Goal: Task Accomplishment & Management: Manage account settings

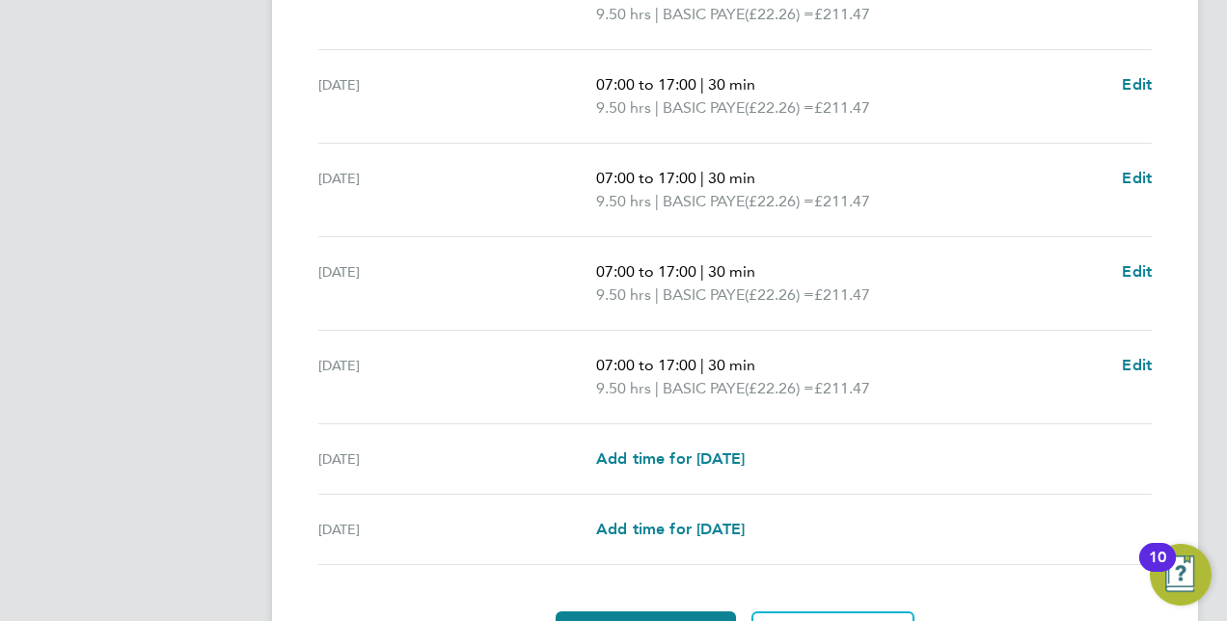
scroll to position [769, 0]
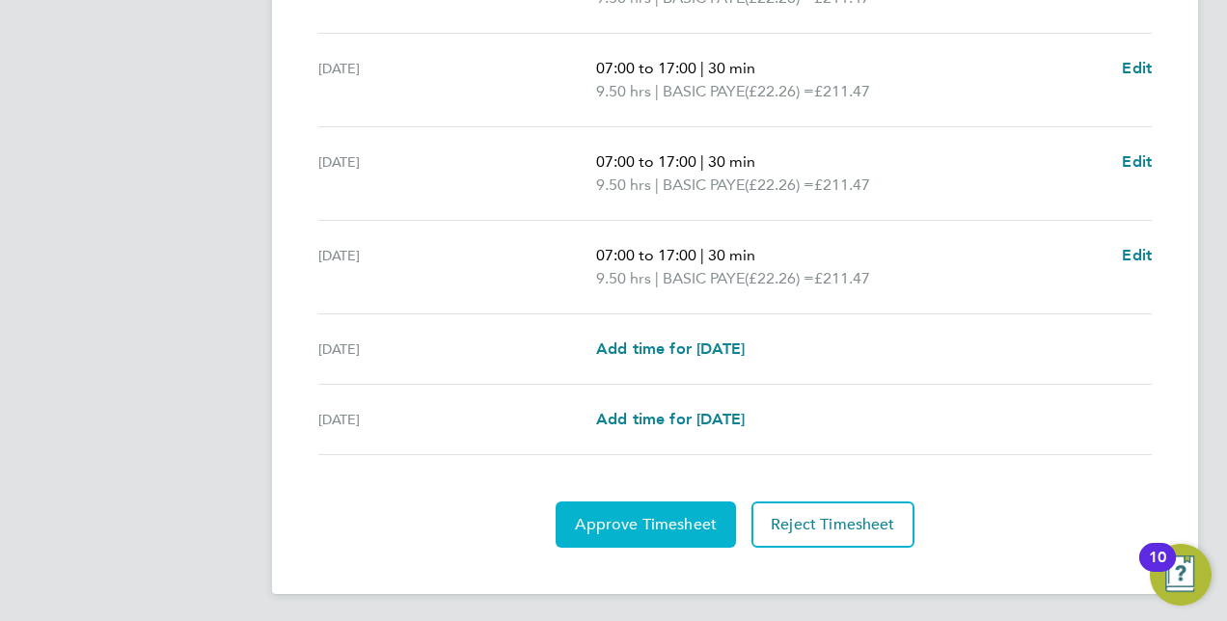
click at [669, 517] on span "Approve Timesheet" at bounding box center [646, 524] width 142 height 19
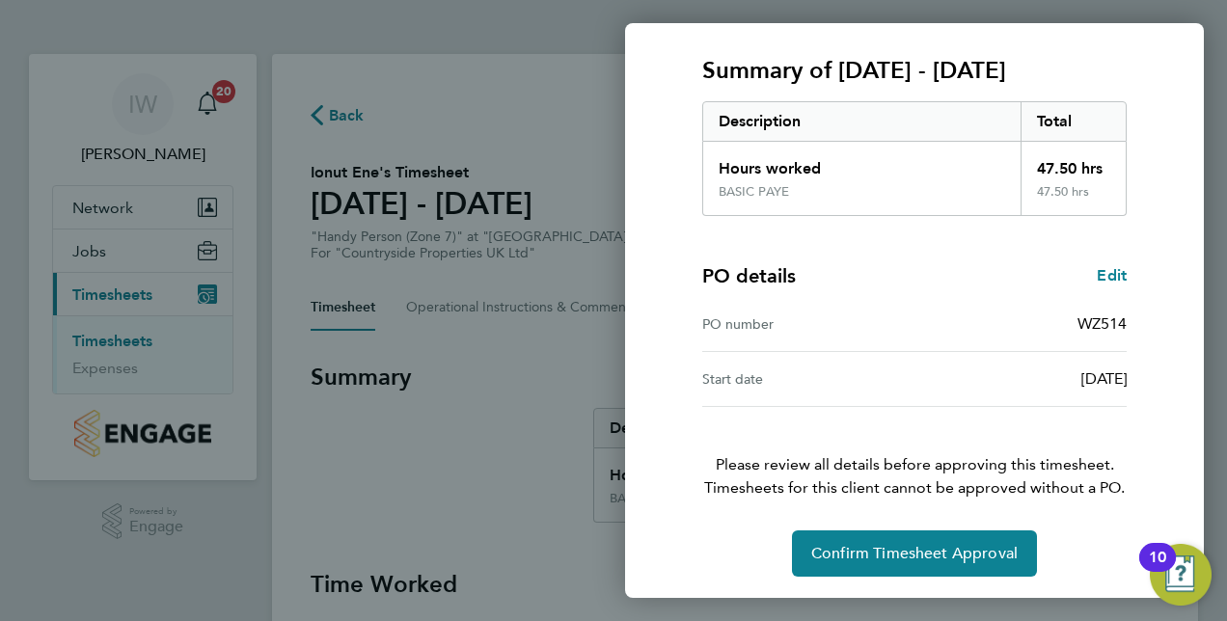
scroll to position [246, 0]
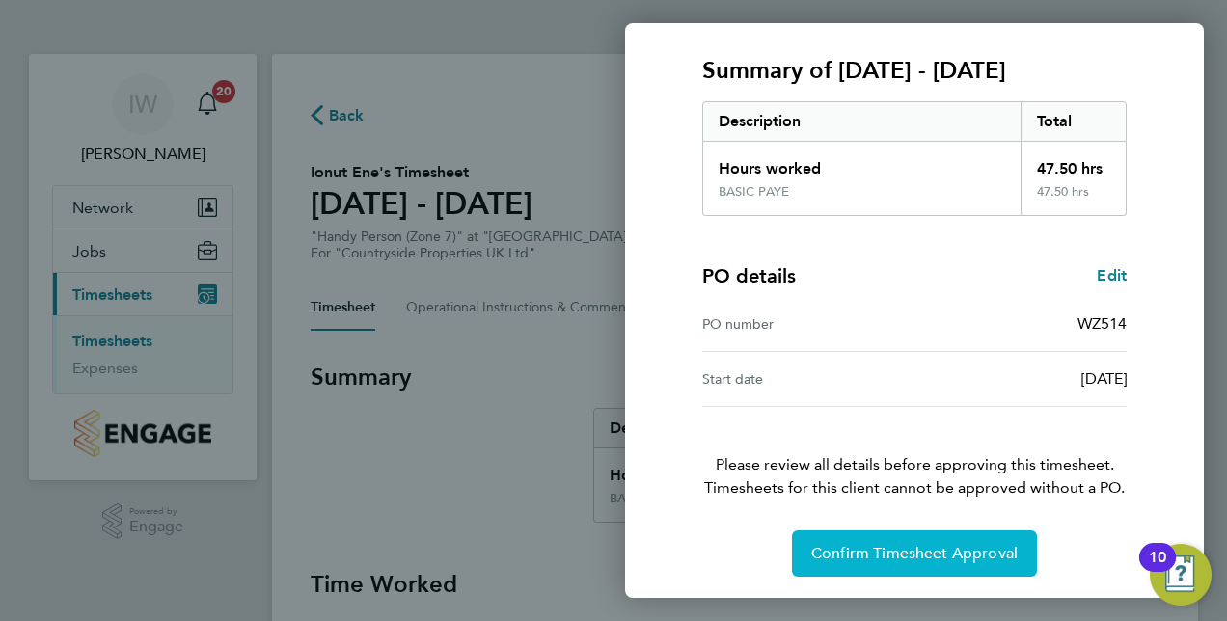
click at [905, 559] on span "Confirm Timesheet Approval" at bounding box center [914, 553] width 206 height 19
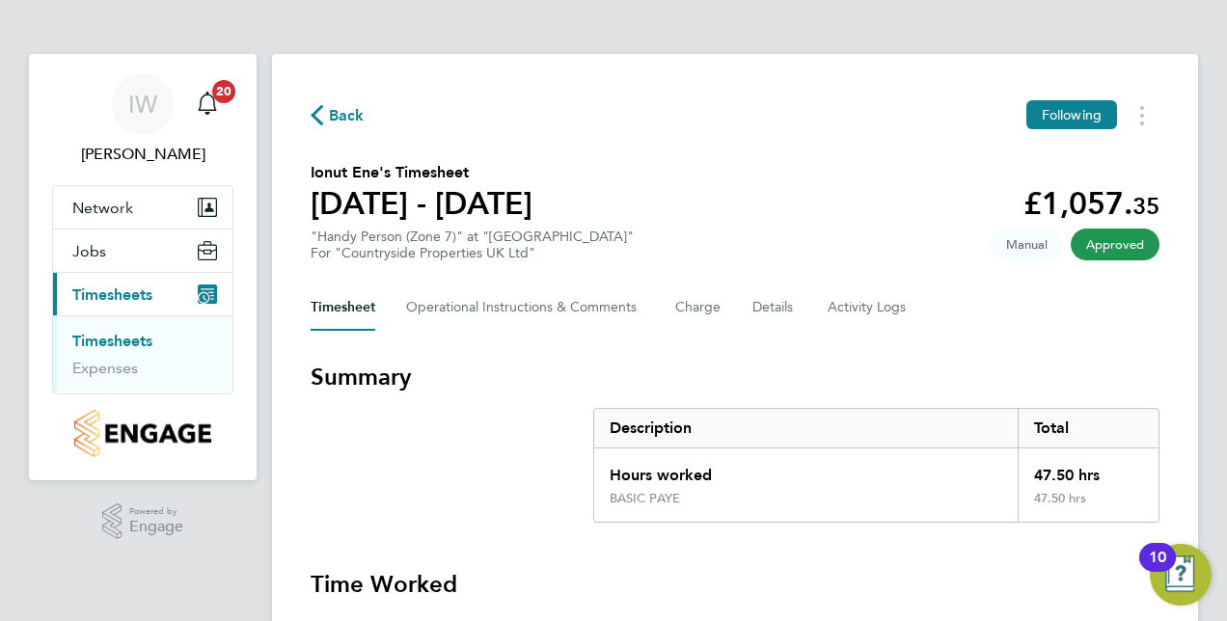
click at [111, 341] on link "Timesheets" at bounding box center [112, 341] width 80 height 18
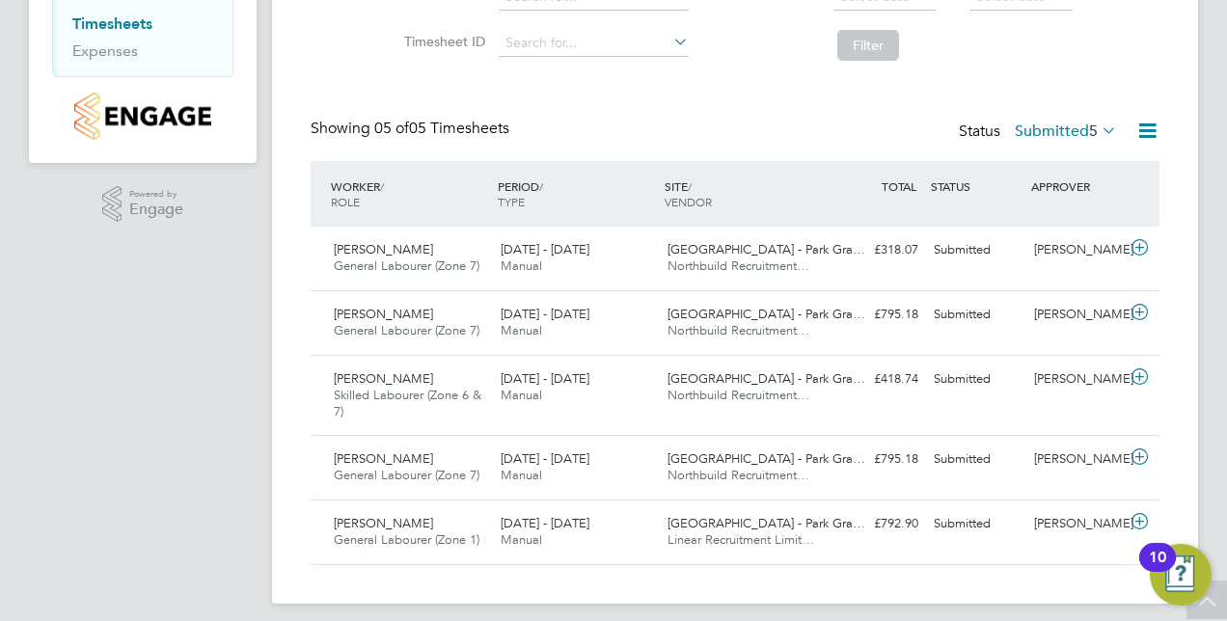
scroll to position [315, 0]
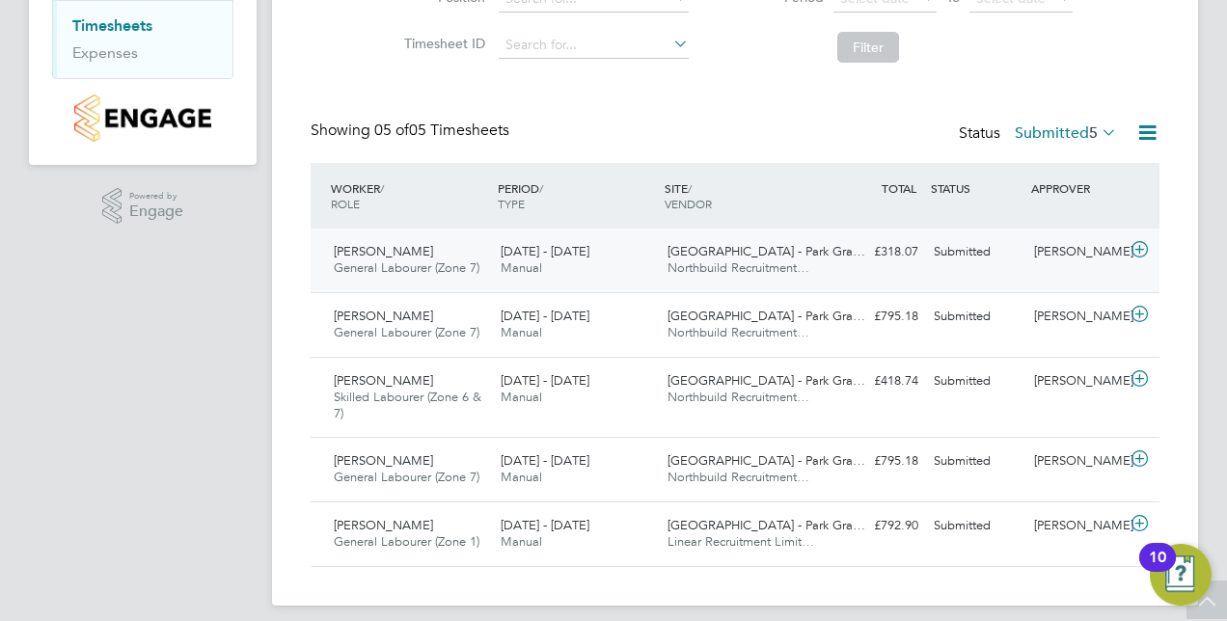
click at [416, 272] on span "General Labourer (Zone 7)" at bounding box center [407, 267] width 146 height 16
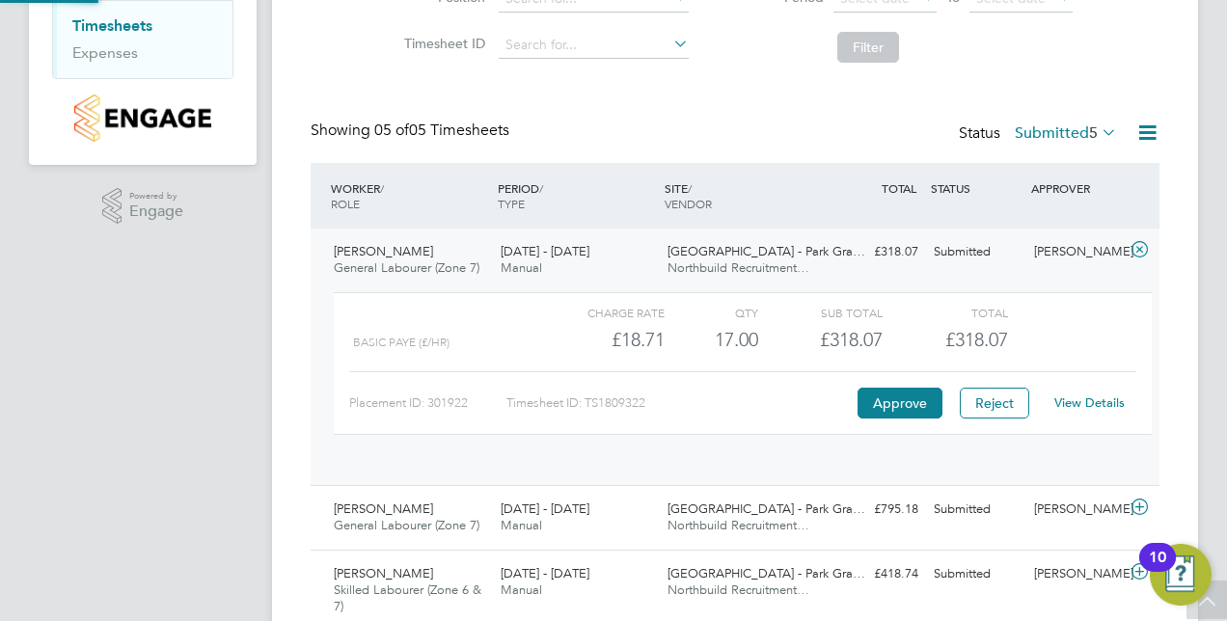
scroll to position [33, 188]
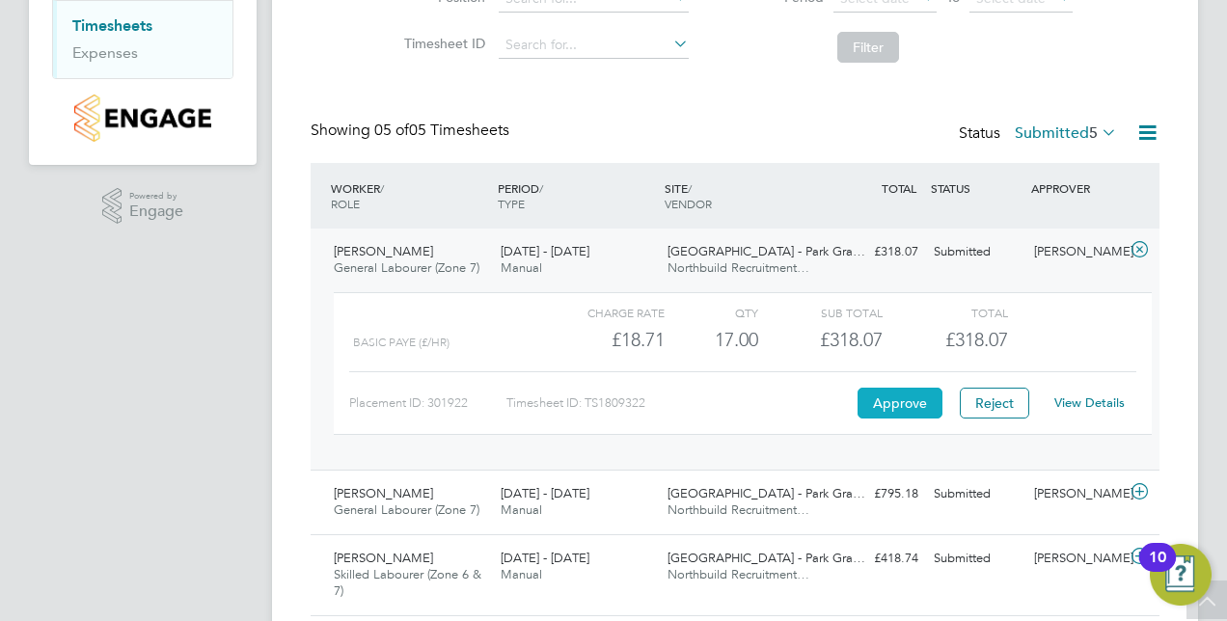
click at [887, 395] on button "Approve" at bounding box center [899, 403] width 85 height 31
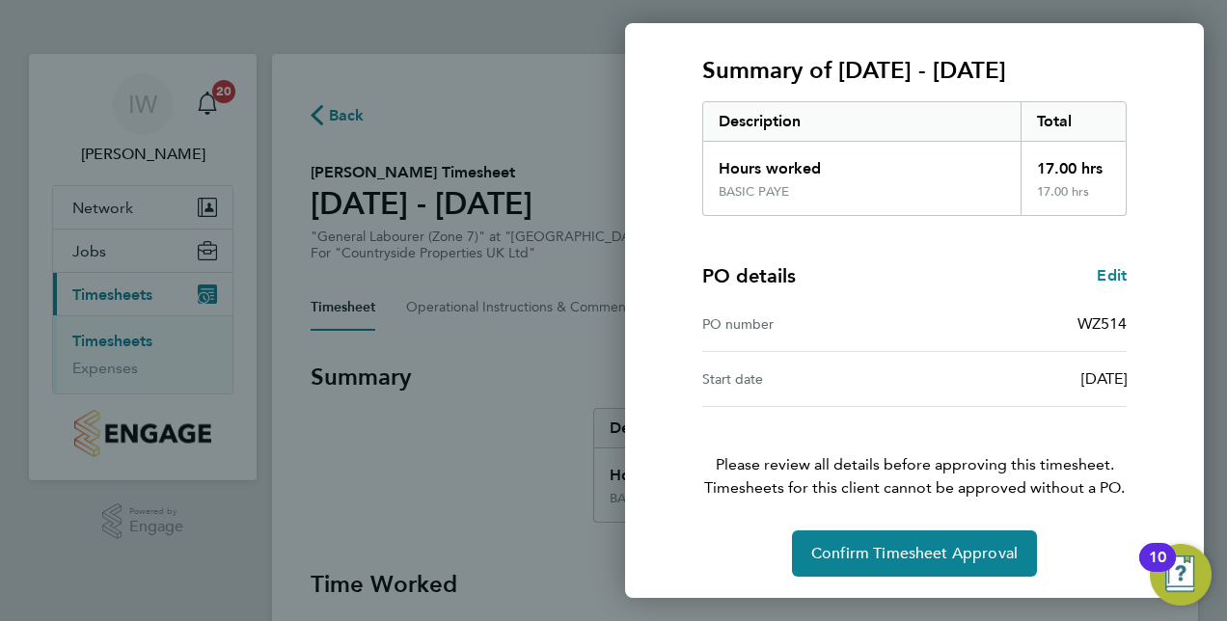
scroll to position [244, 0]
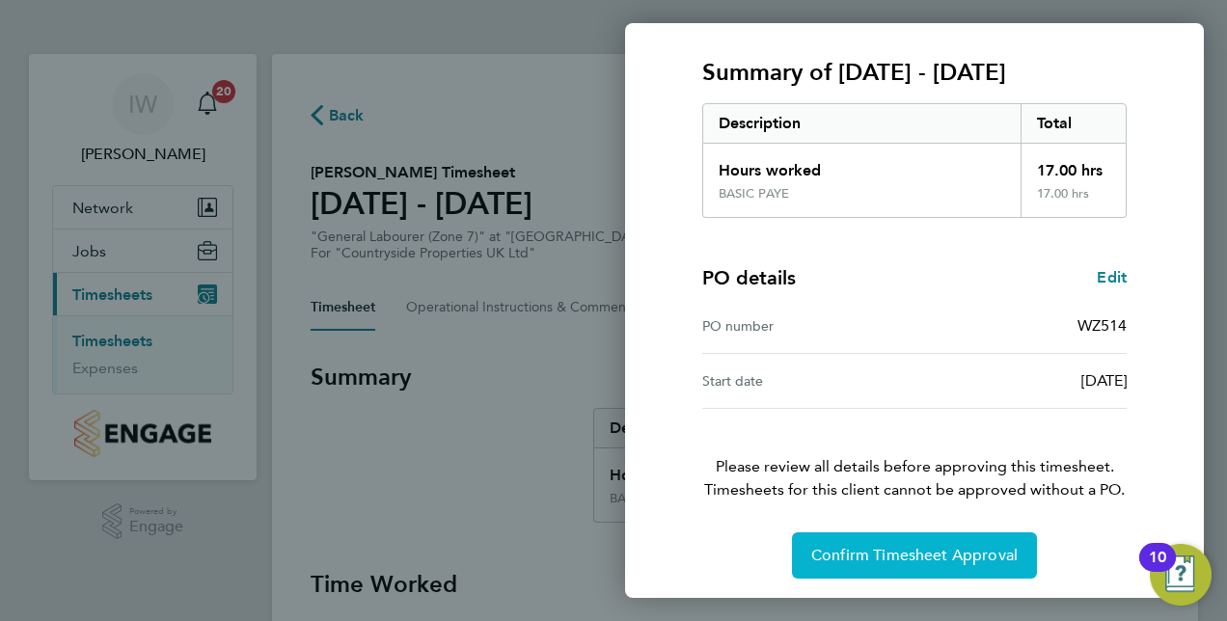
click at [873, 553] on span "Confirm Timesheet Approval" at bounding box center [914, 555] width 206 height 19
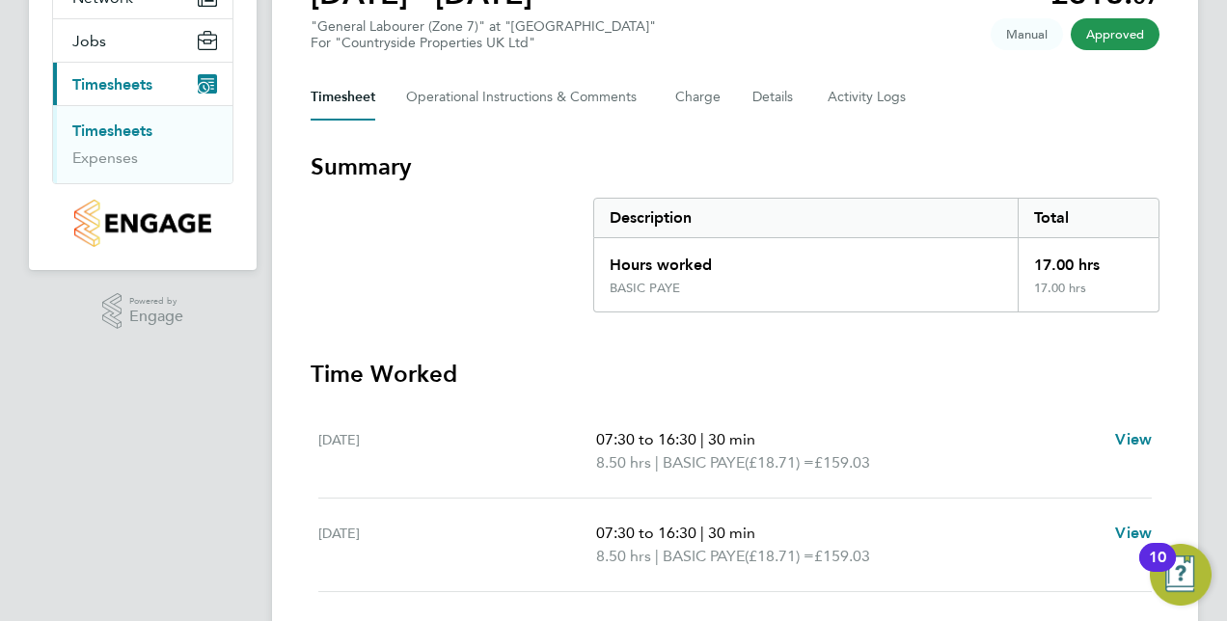
scroll to position [219, 0]
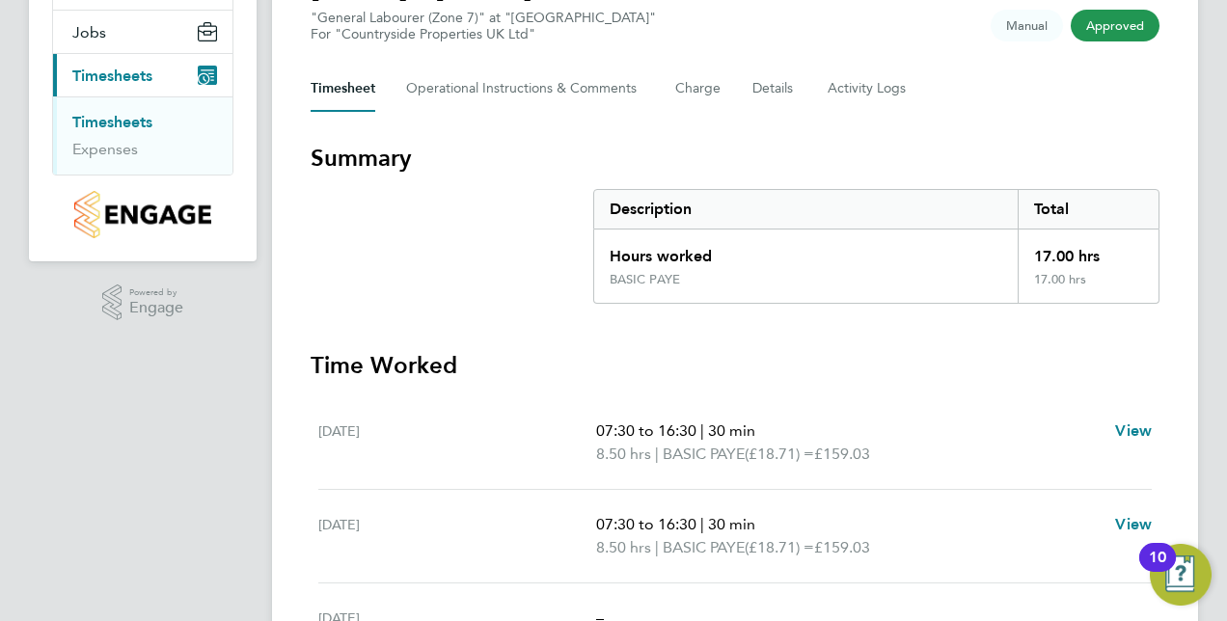
click at [135, 118] on link "Timesheets" at bounding box center [112, 122] width 80 height 18
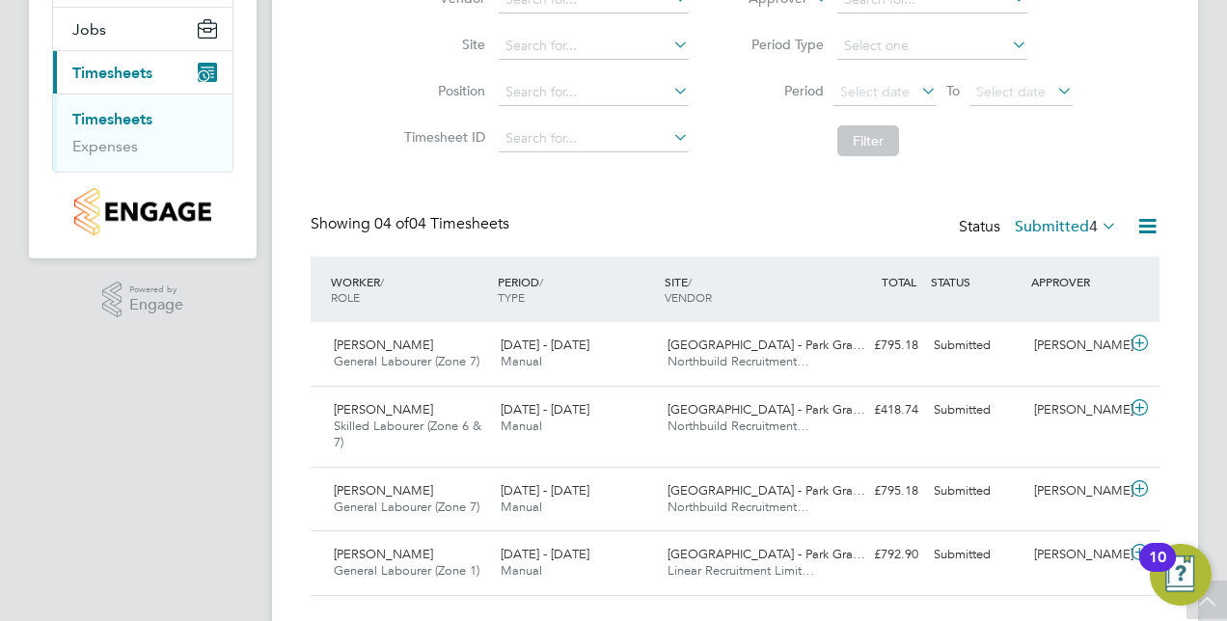
scroll to position [220, 0]
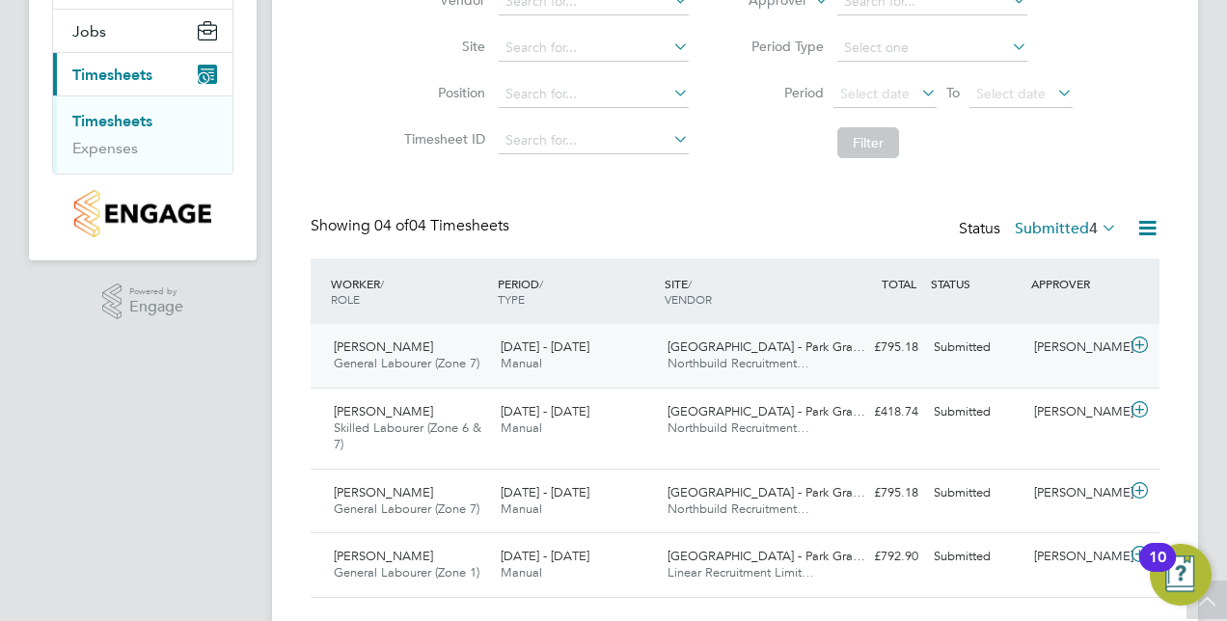
click at [370, 347] on span "[PERSON_NAME]" at bounding box center [383, 347] width 99 height 16
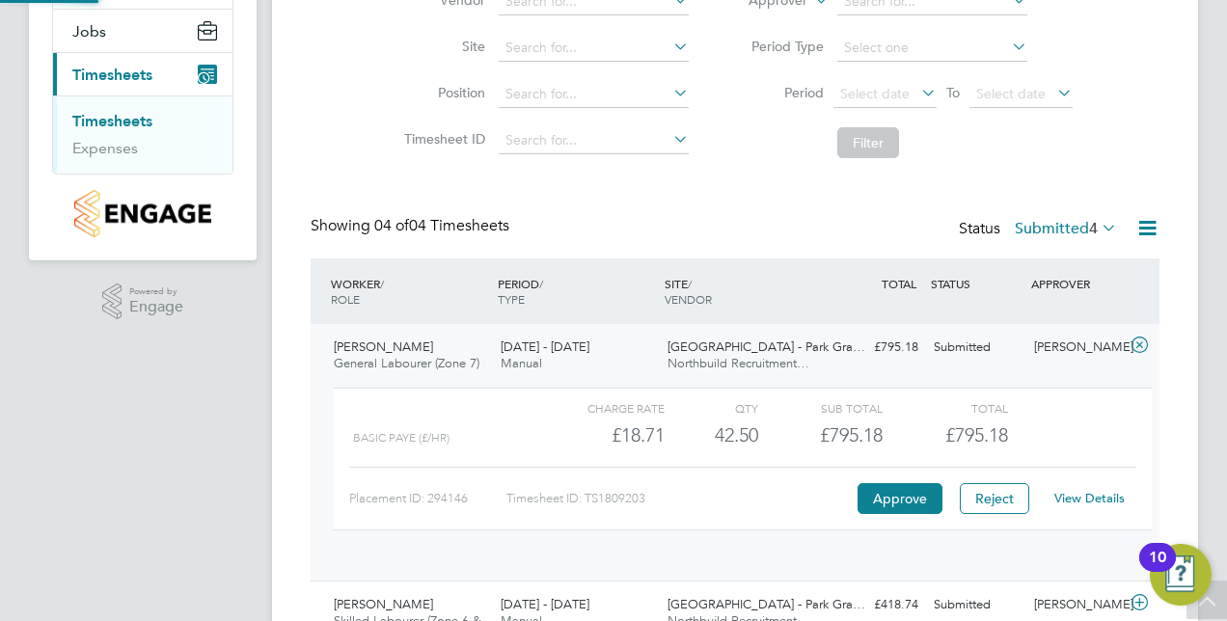
scroll to position [33, 188]
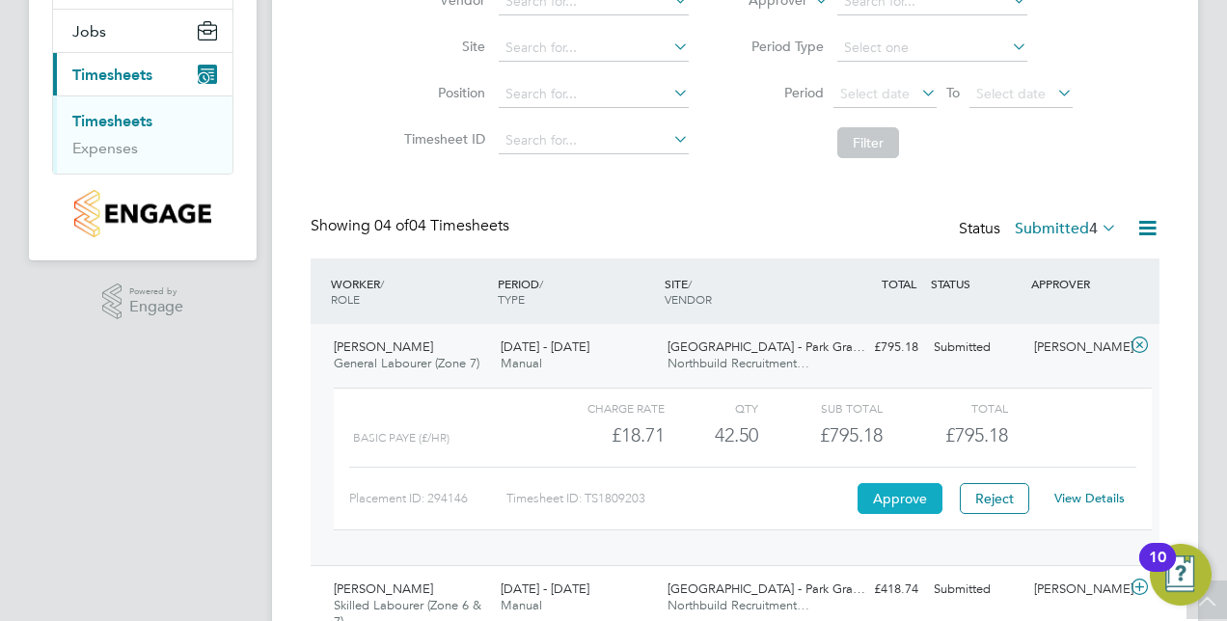
click at [899, 501] on button "Approve" at bounding box center [899, 498] width 85 height 31
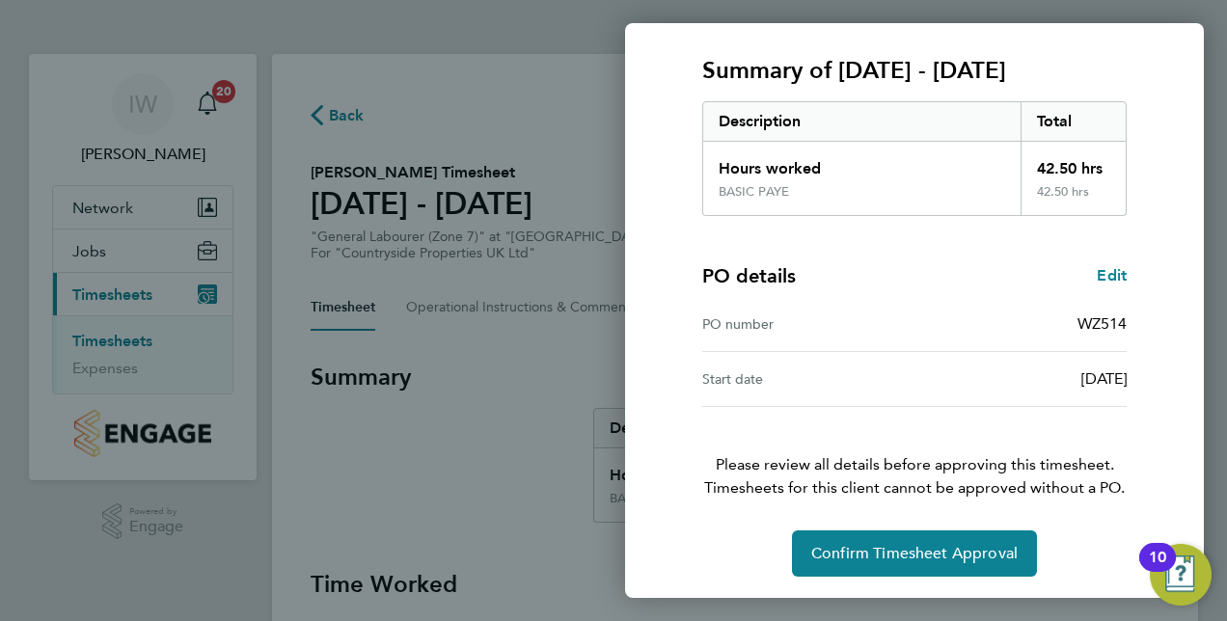
scroll to position [245, 0]
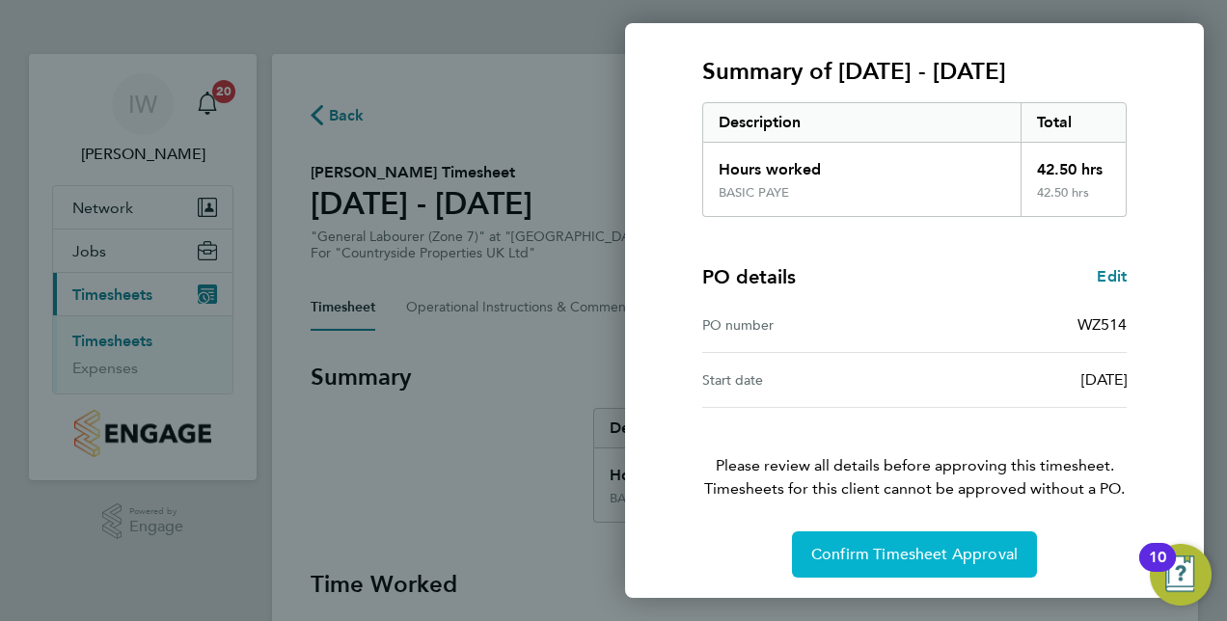
click at [976, 553] on span "Confirm Timesheet Approval" at bounding box center [914, 554] width 206 height 19
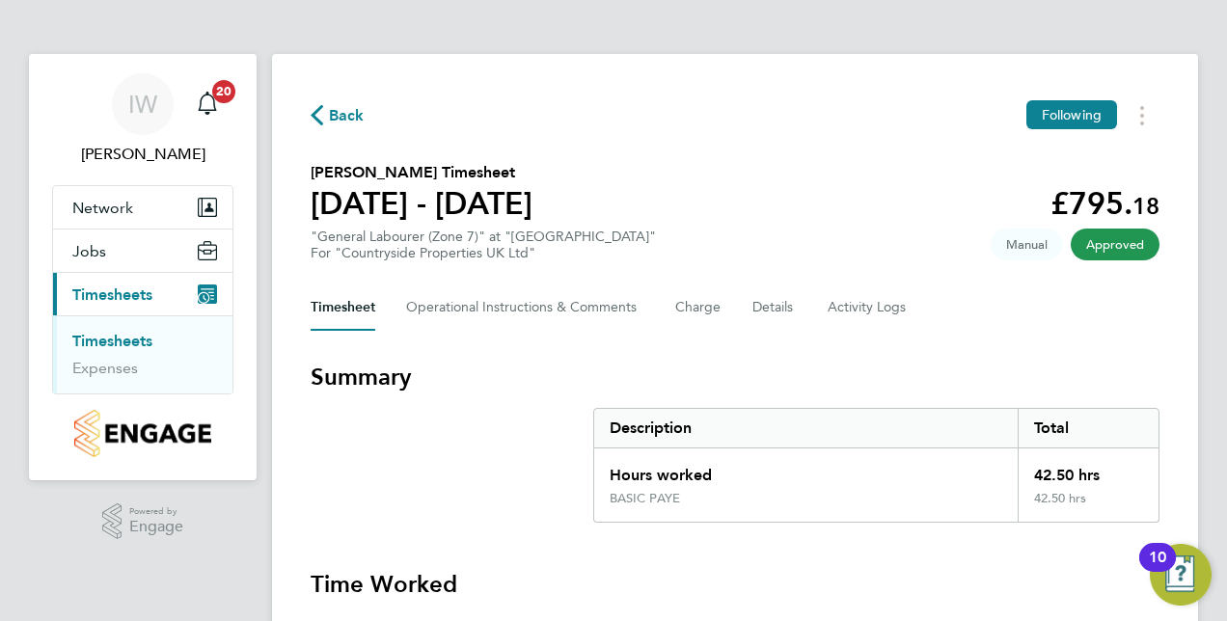
click at [83, 296] on span "Timesheets" at bounding box center [112, 295] width 80 height 18
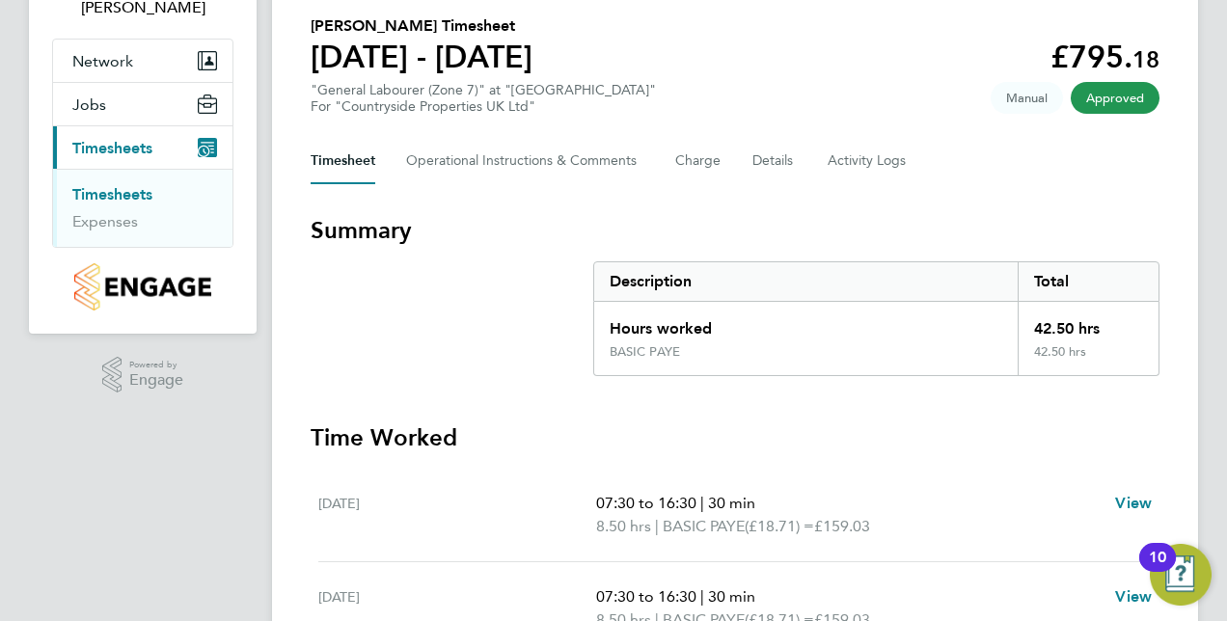
scroll to position [146, 0]
drag, startPoint x: 64, startPoint y: 216, endPoint x: 102, endPoint y: 200, distance: 41.9
click at [102, 200] on ul "Timesheets Expenses" at bounding box center [142, 209] width 179 height 78
drag, startPoint x: 102, startPoint y: 200, endPoint x: 85, endPoint y: 198, distance: 17.5
click at [85, 198] on link "Timesheets" at bounding box center [112, 195] width 80 height 18
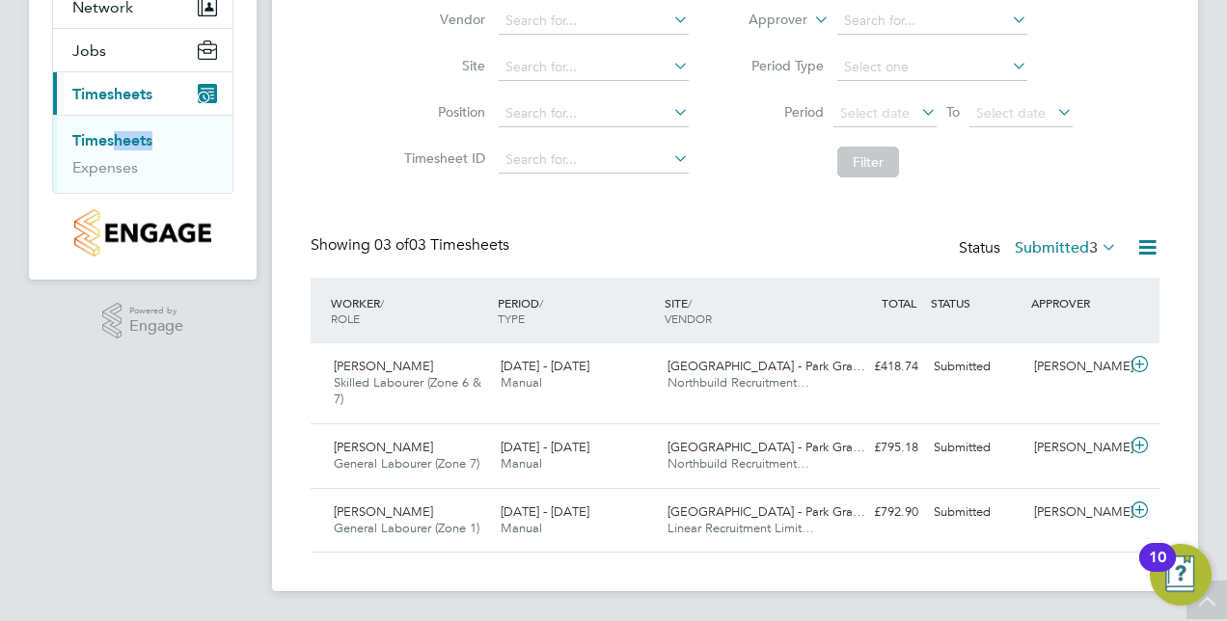
click at [101, 134] on link "Timesheets" at bounding box center [112, 140] width 80 height 18
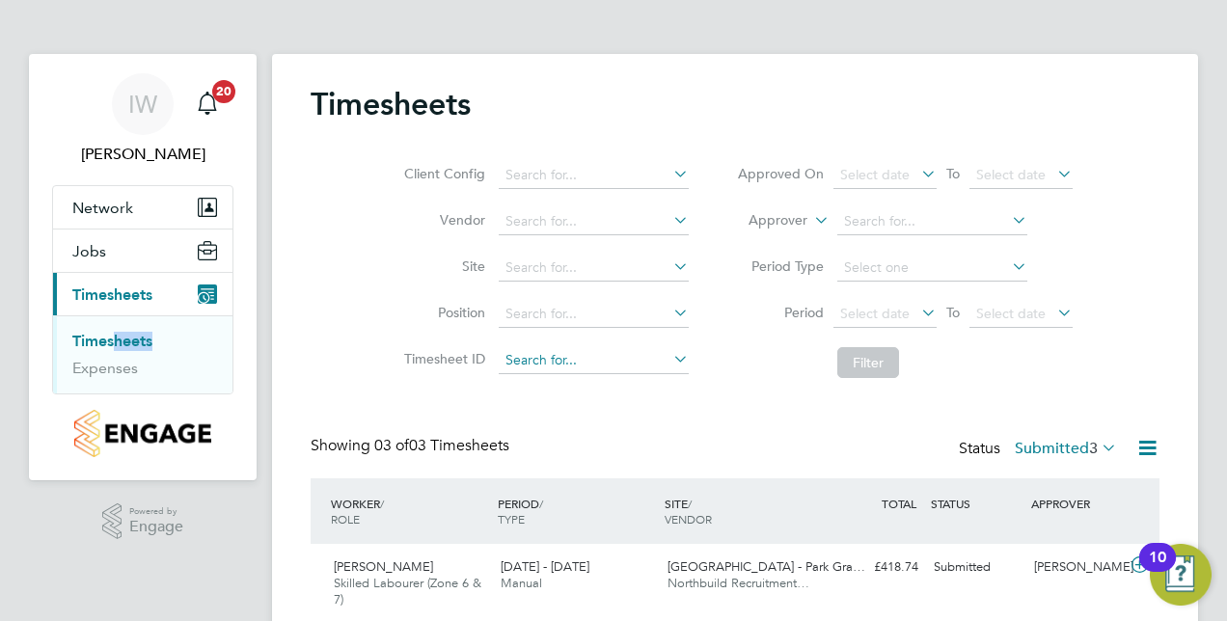
scroll to position [201, 0]
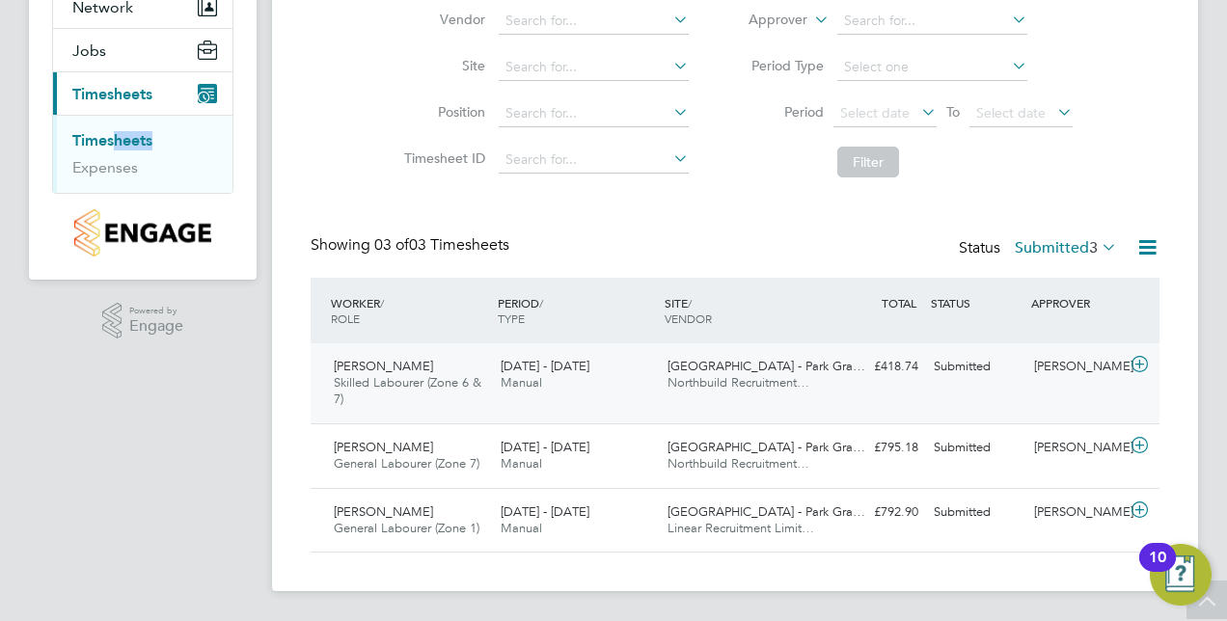
click at [370, 366] on span "Lee Gray" at bounding box center [383, 366] width 99 height 16
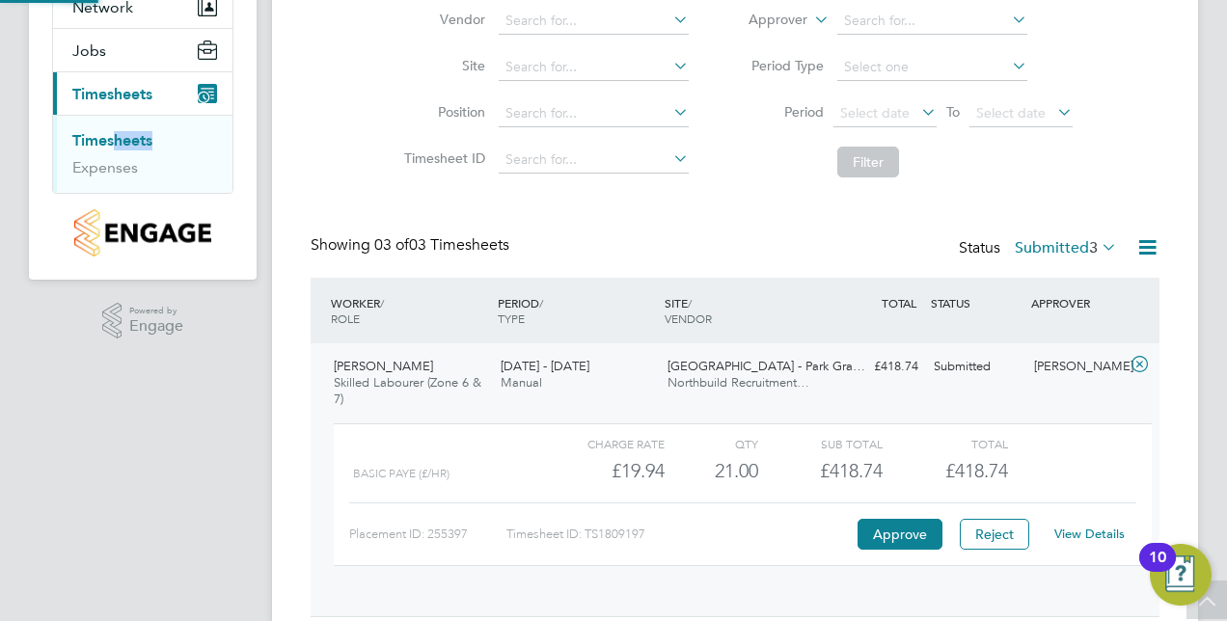
scroll to position [33, 188]
click at [911, 531] on button "Approve" at bounding box center [899, 534] width 85 height 31
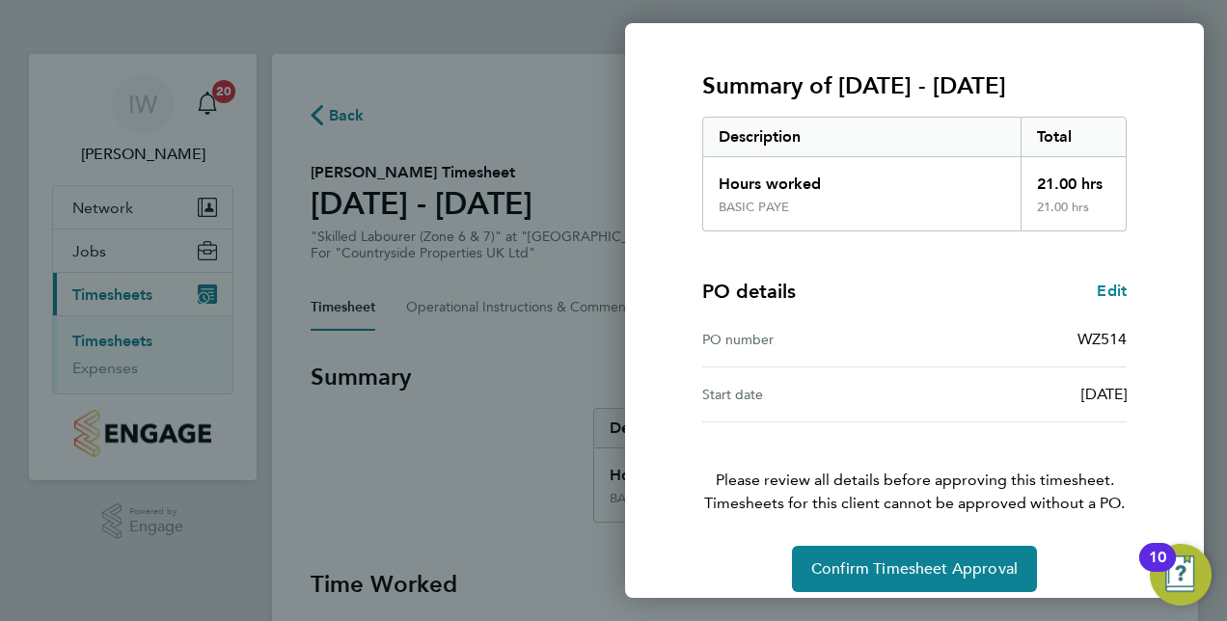
scroll to position [246, 0]
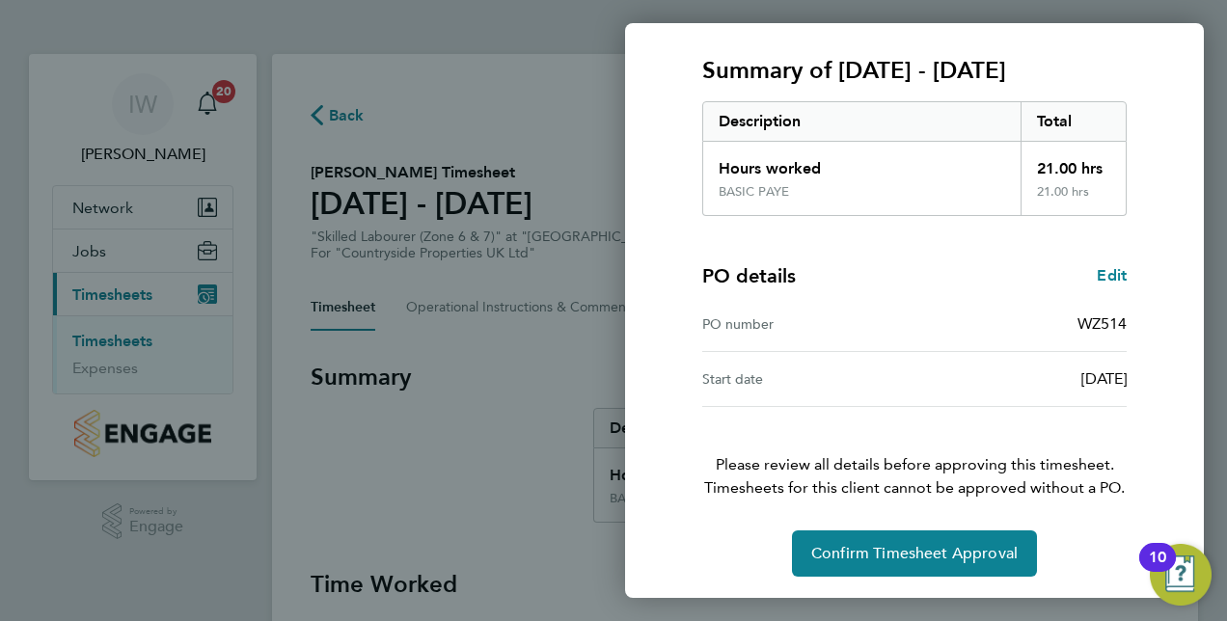
click at [654, 476] on div "Timesheet approval of Lee Gray Skilled Labourer (Zone 6 & 7) · Countryside Prop…" at bounding box center [914, 219] width 579 height 761
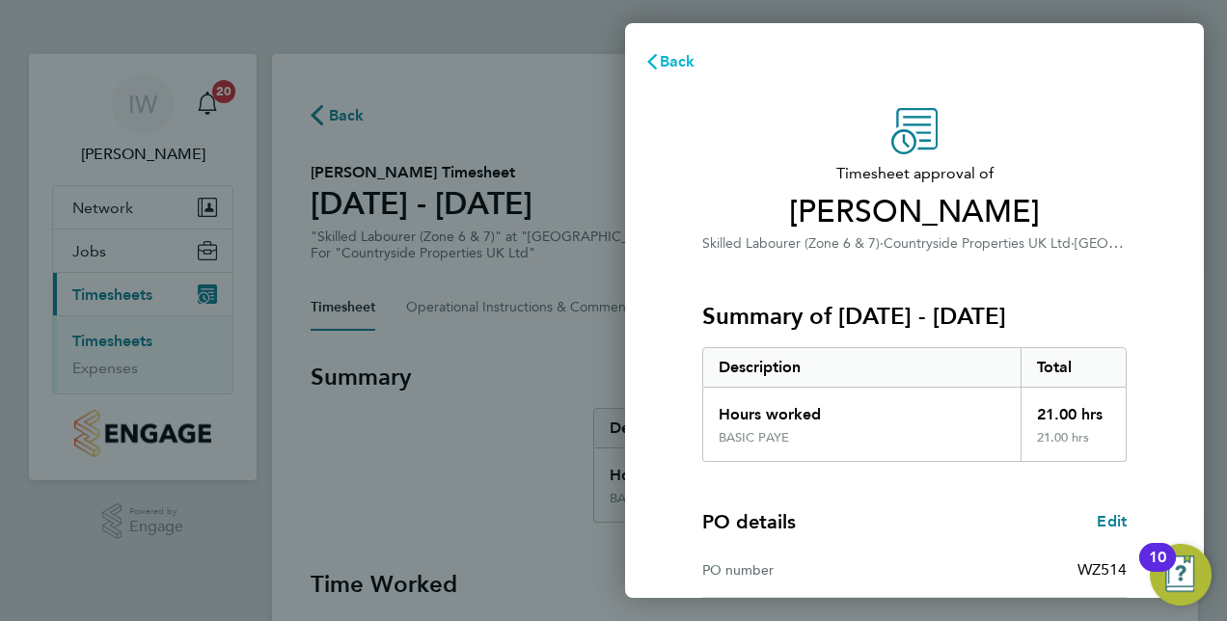
click at [667, 57] on span "Back" at bounding box center [678, 61] width 36 height 18
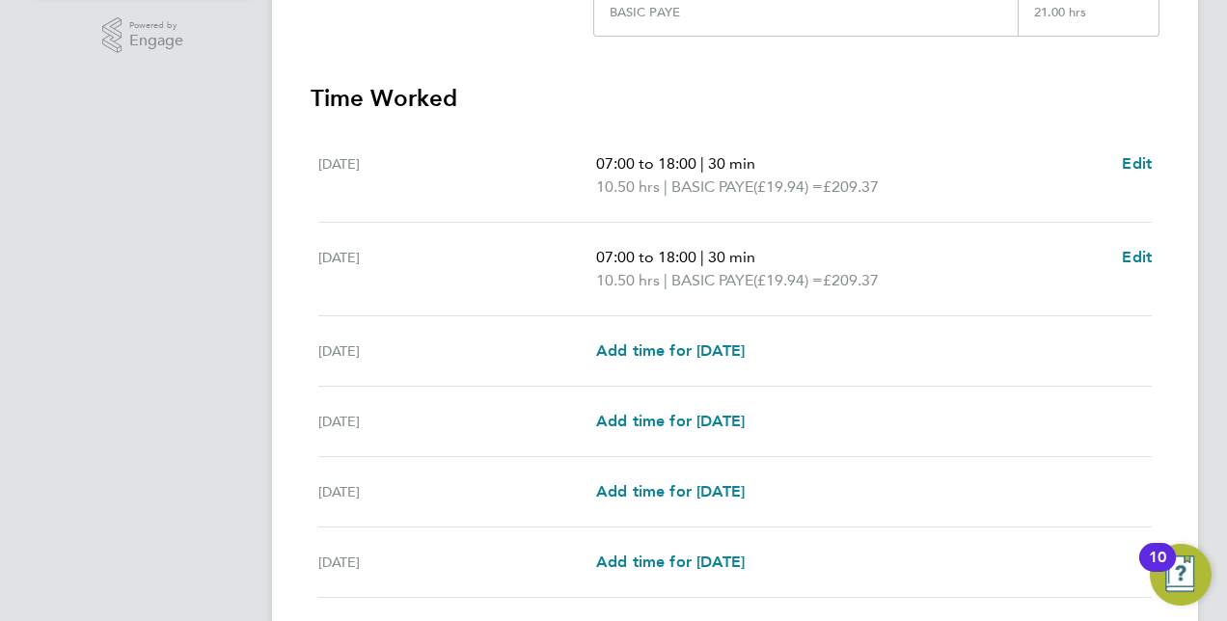
scroll to position [699, 0]
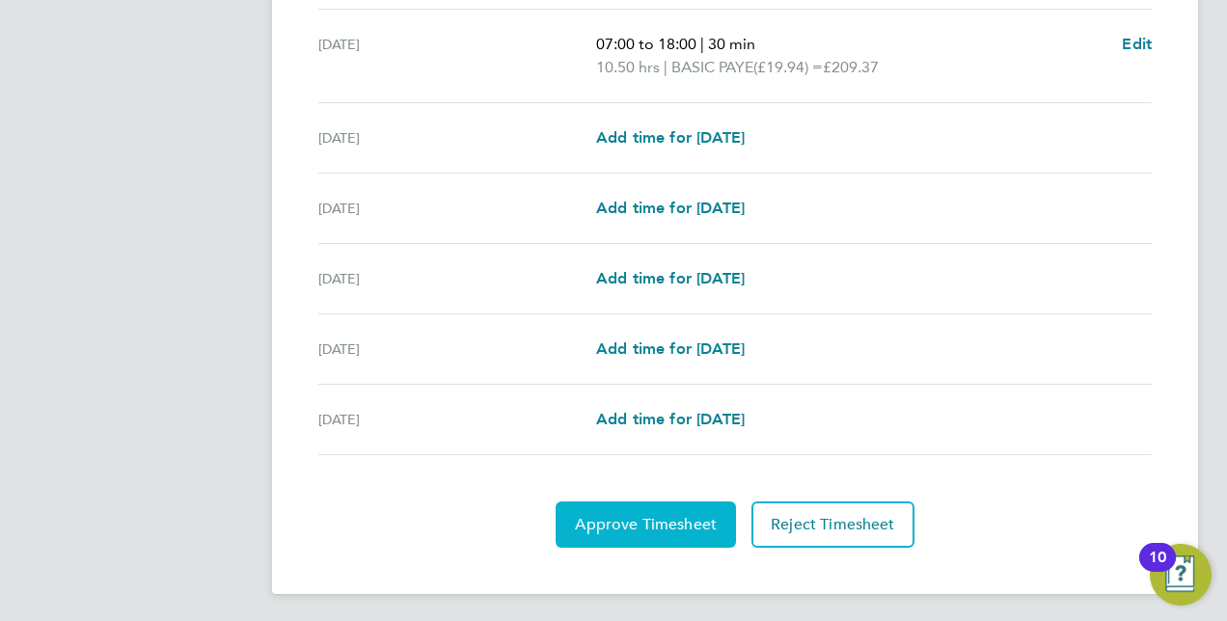
click at [623, 524] on span "Approve Timesheet" at bounding box center [646, 524] width 142 height 19
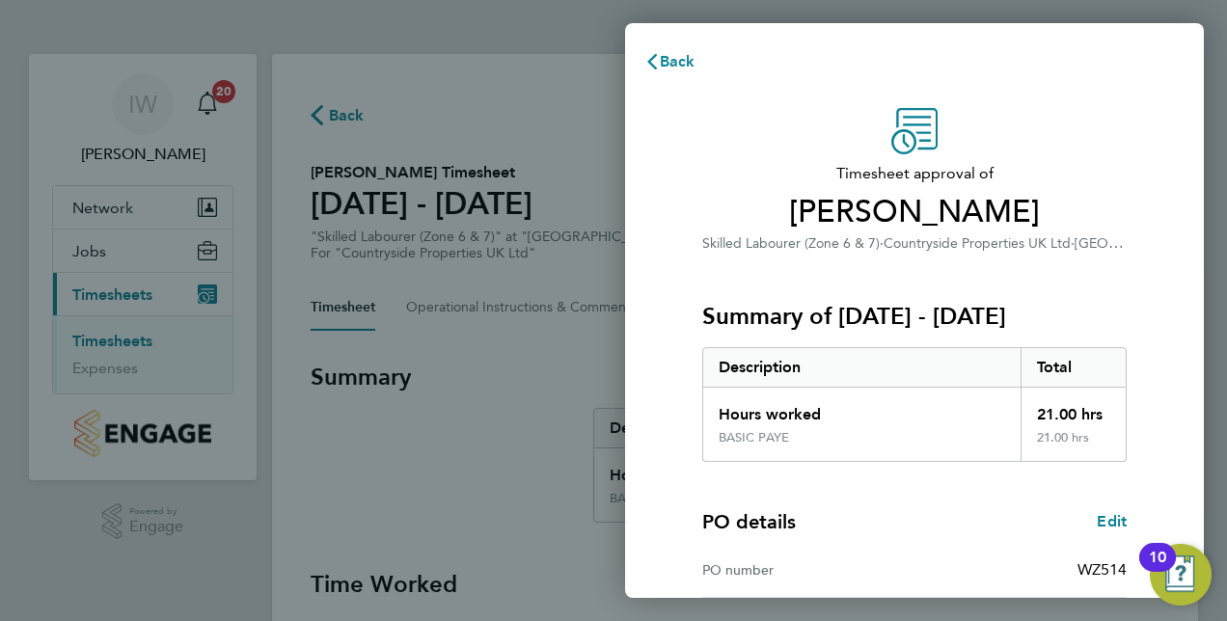
scroll to position [246, 0]
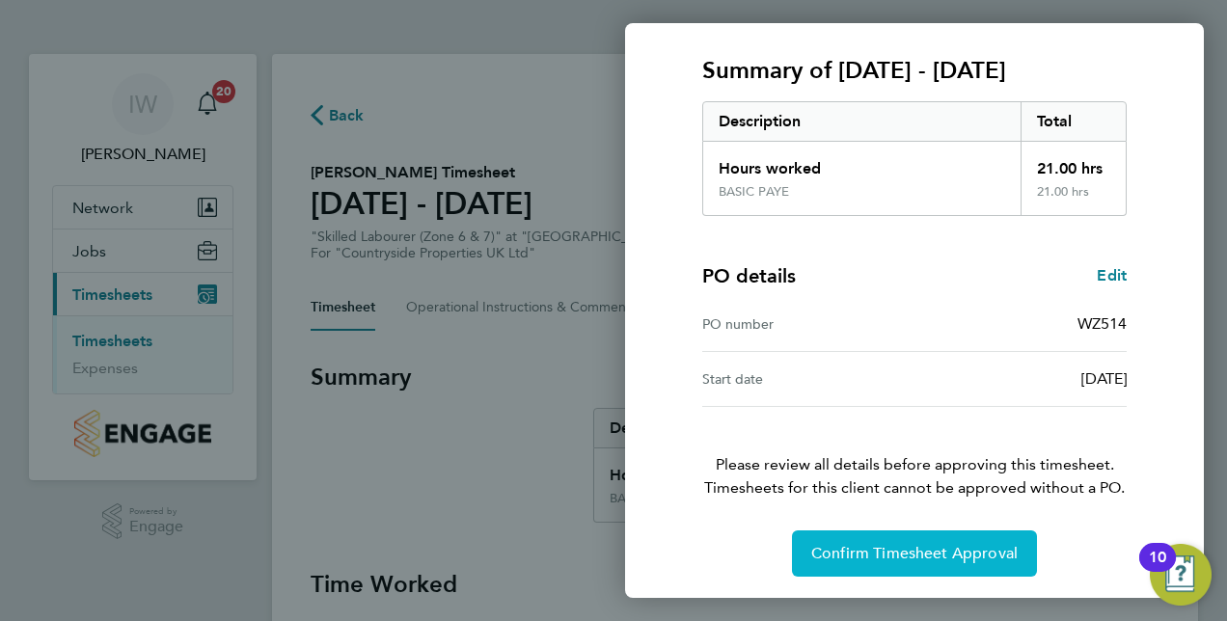
click at [952, 544] on span "Confirm Timesheet Approval" at bounding box center [914, 553] width 206 height 19
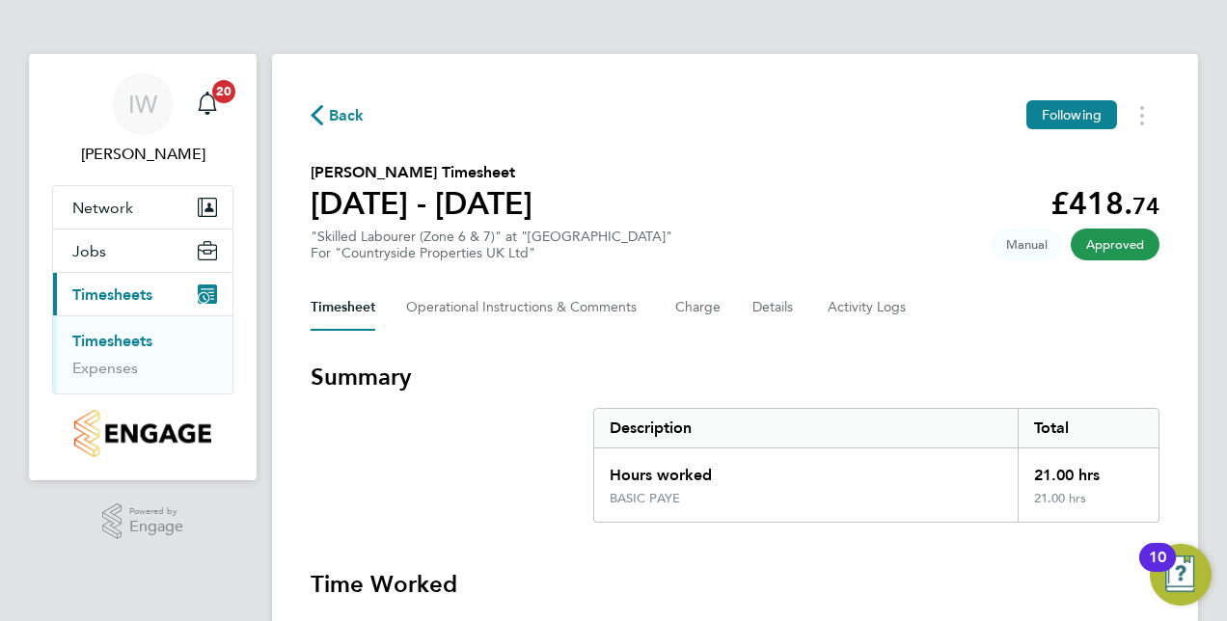
click at [135, 337] on link "Timesheets" at bounding box center [112, 341] width 80 height 18
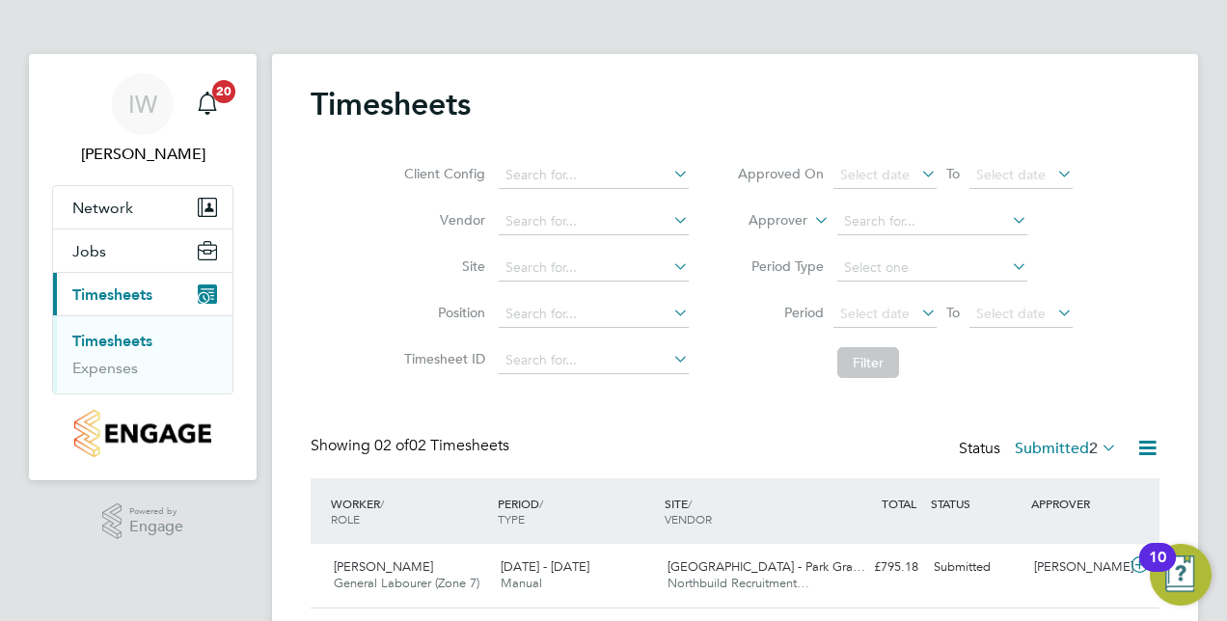
scroll to position [120, 0]
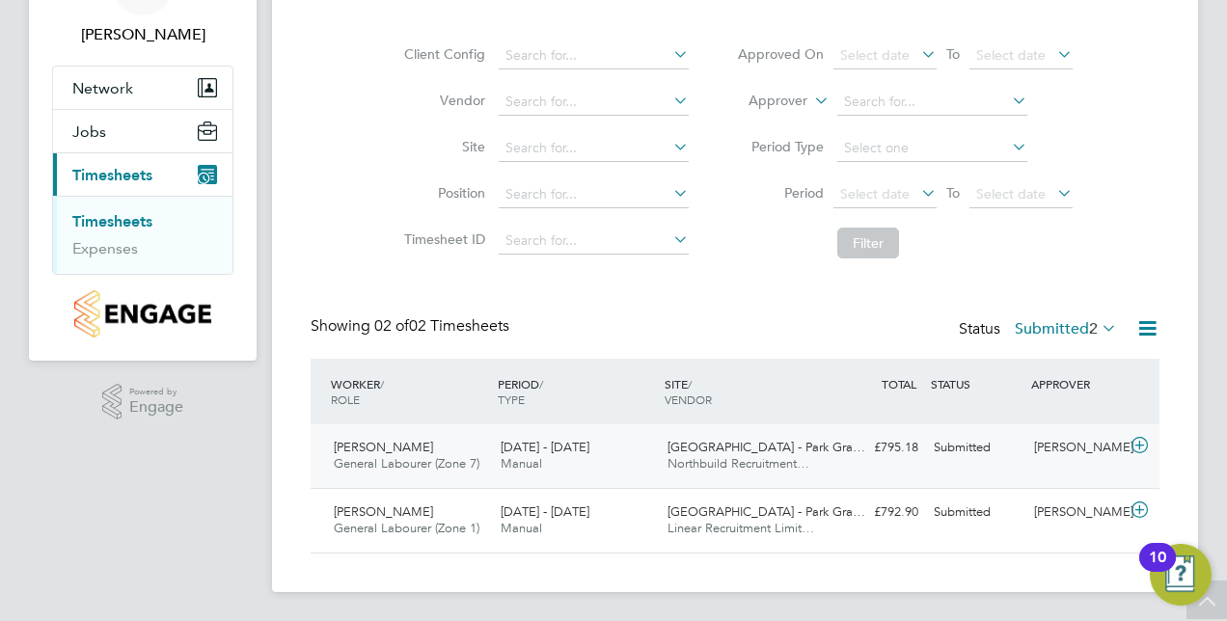
click at [444, 466] on span "General Labourer (Zone 7)" at bounding box center [407, 463] width 146 height 16
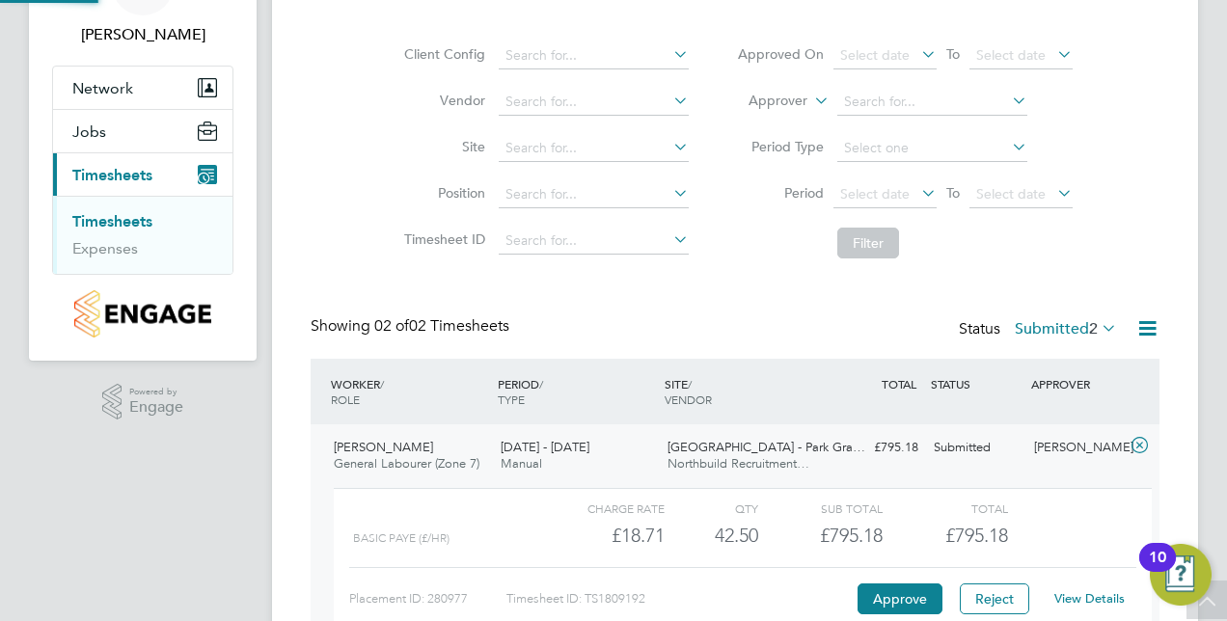
scroll to position [33, 188]
click at [904, 584] on button "Approve" at bounding box center [899, 599] width 85 height 31
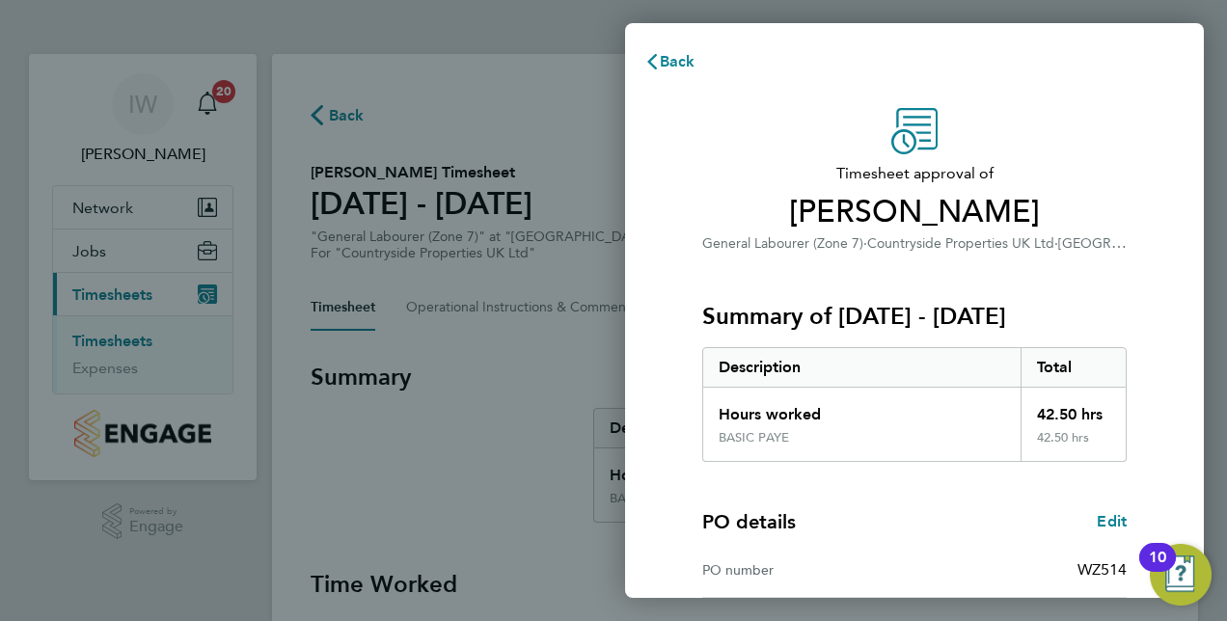
scroll to position [246, 0]
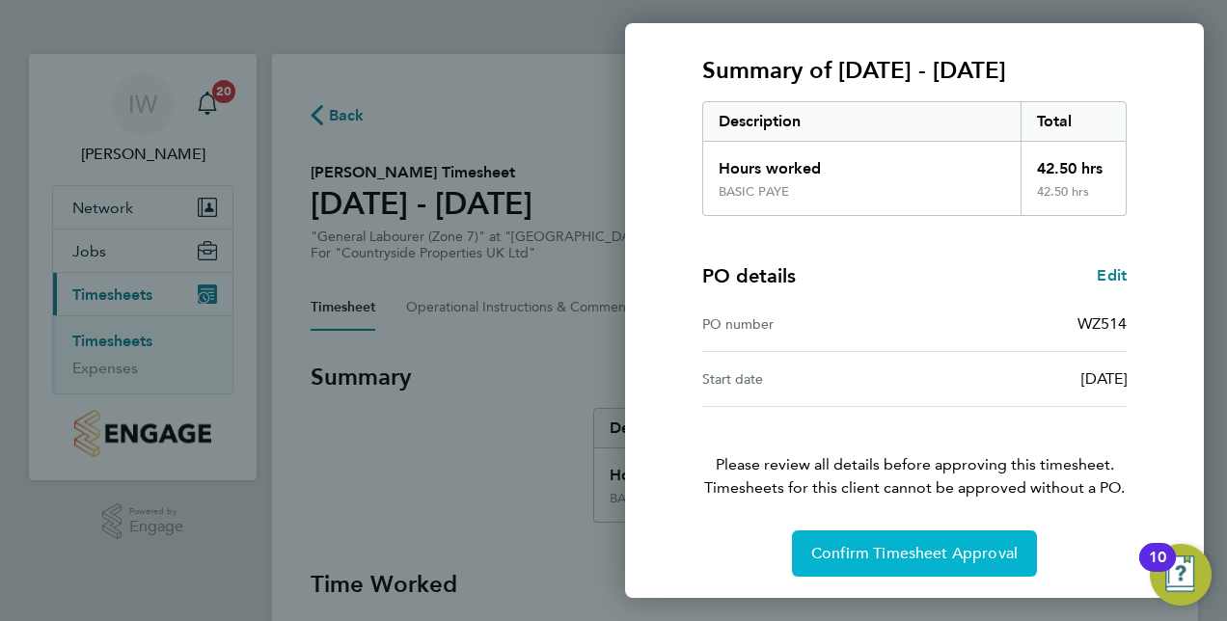
click at [831, 546] on span "Confirm Timesheet Approval" at bounding box center [914, 553] width 206 height 19
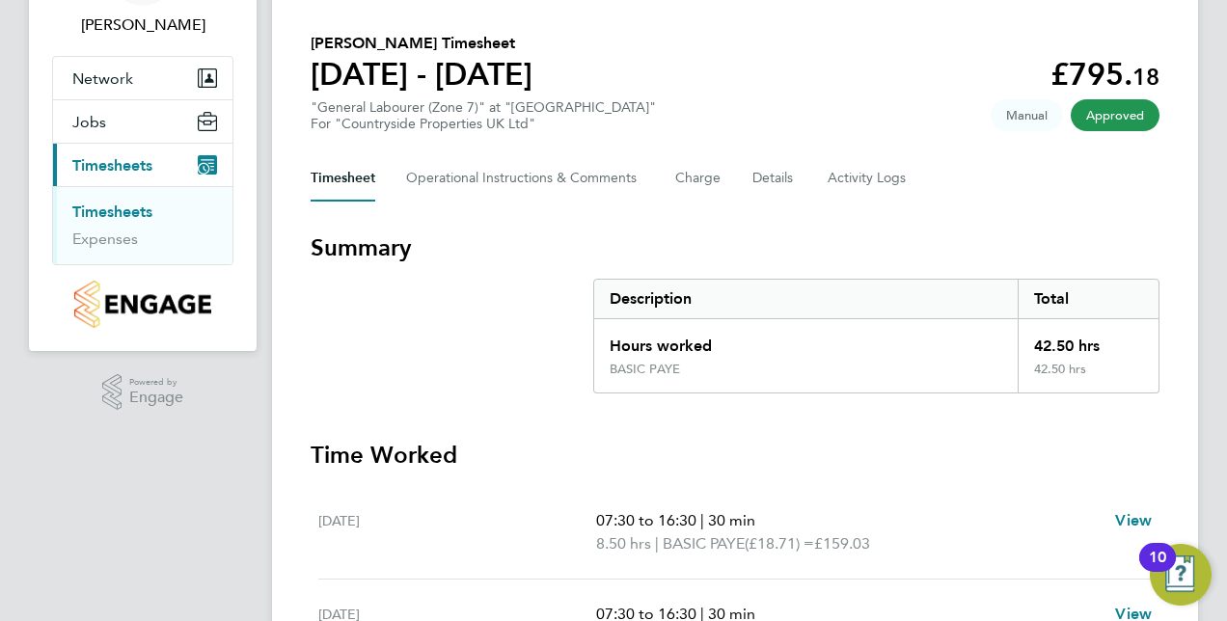
scroll to position [126, 0]
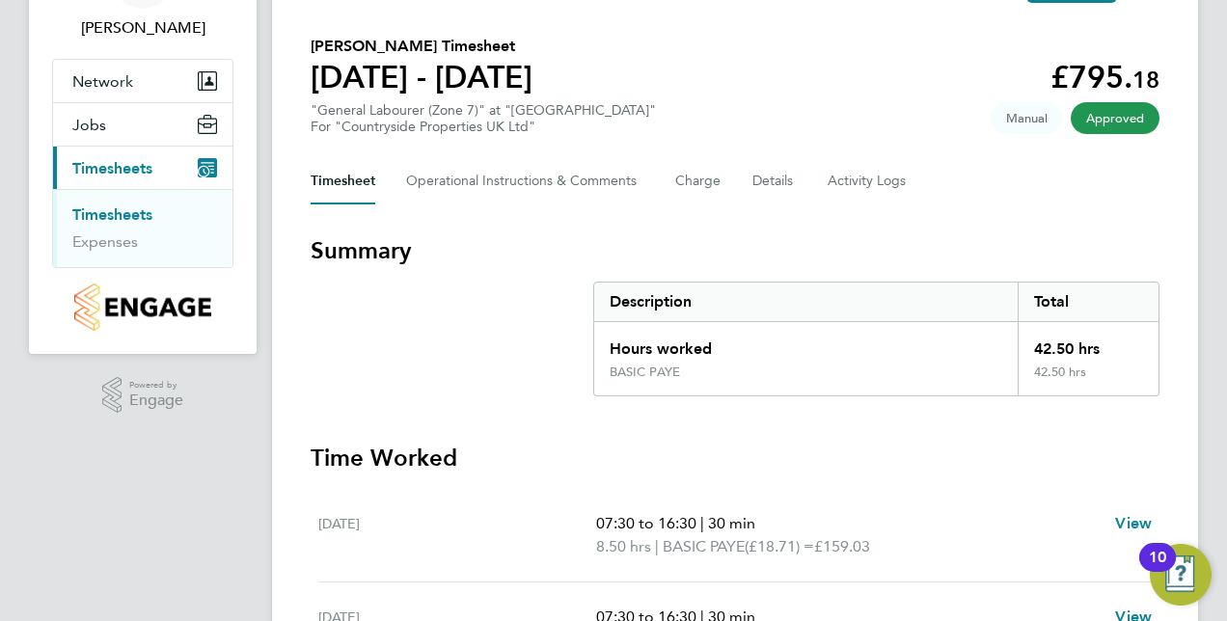
click at [108, 213] on link "Timesheets" at bounding box center [112, 214] width 80 height 18
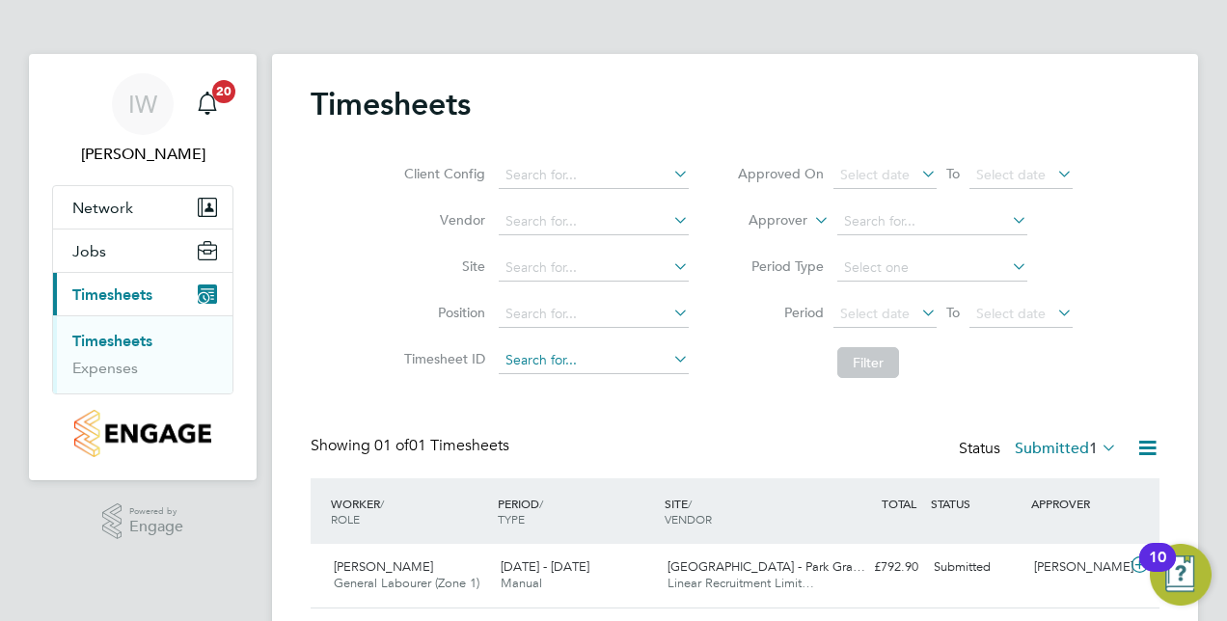
scroll to position [56, 0]
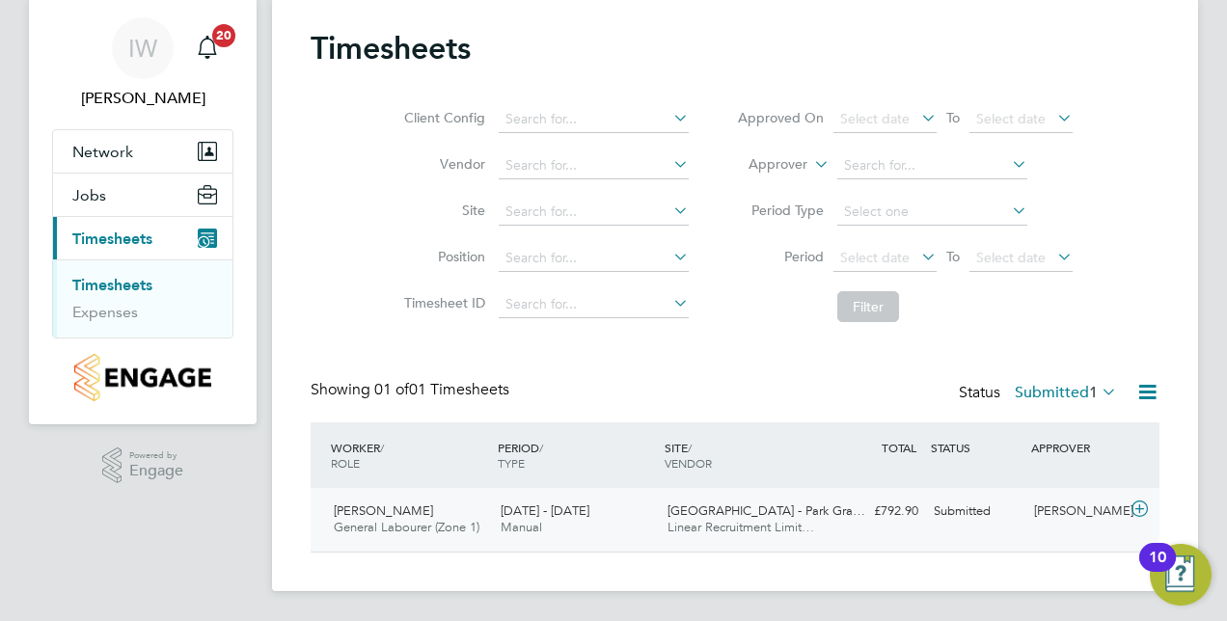
click at [412, 509] on span "[PERSON_NAME]" at bounding box center [383, 511] width 99 height 16
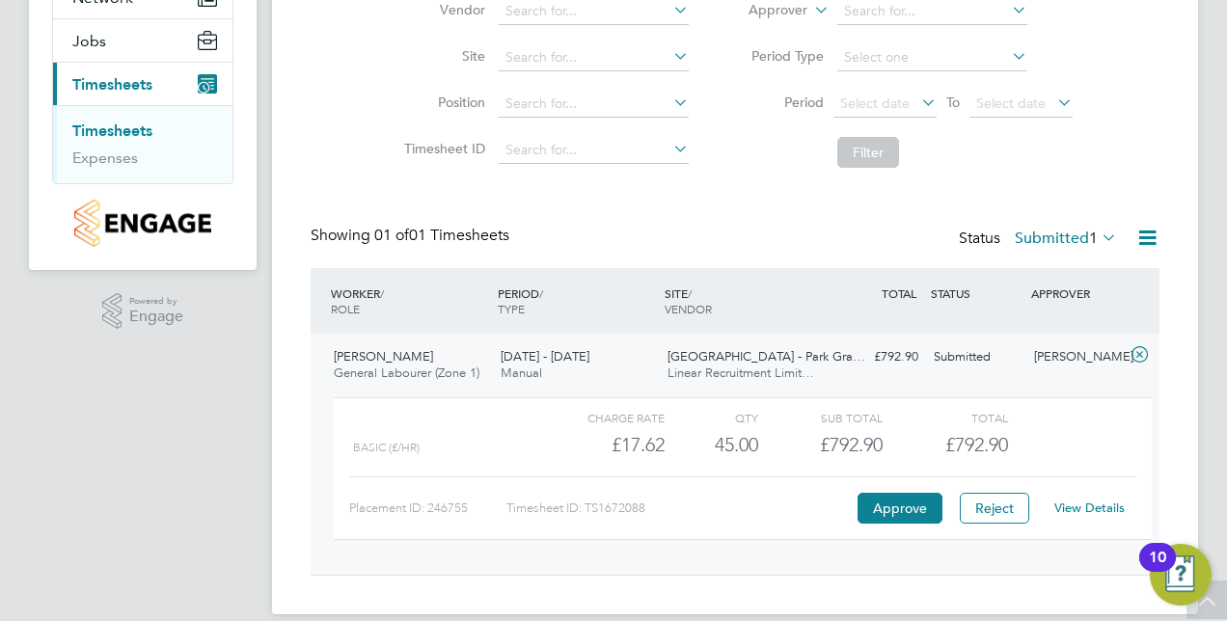
scroll to position [232, 0]
